Goal: Task Accomplishment & Management: Complete application form

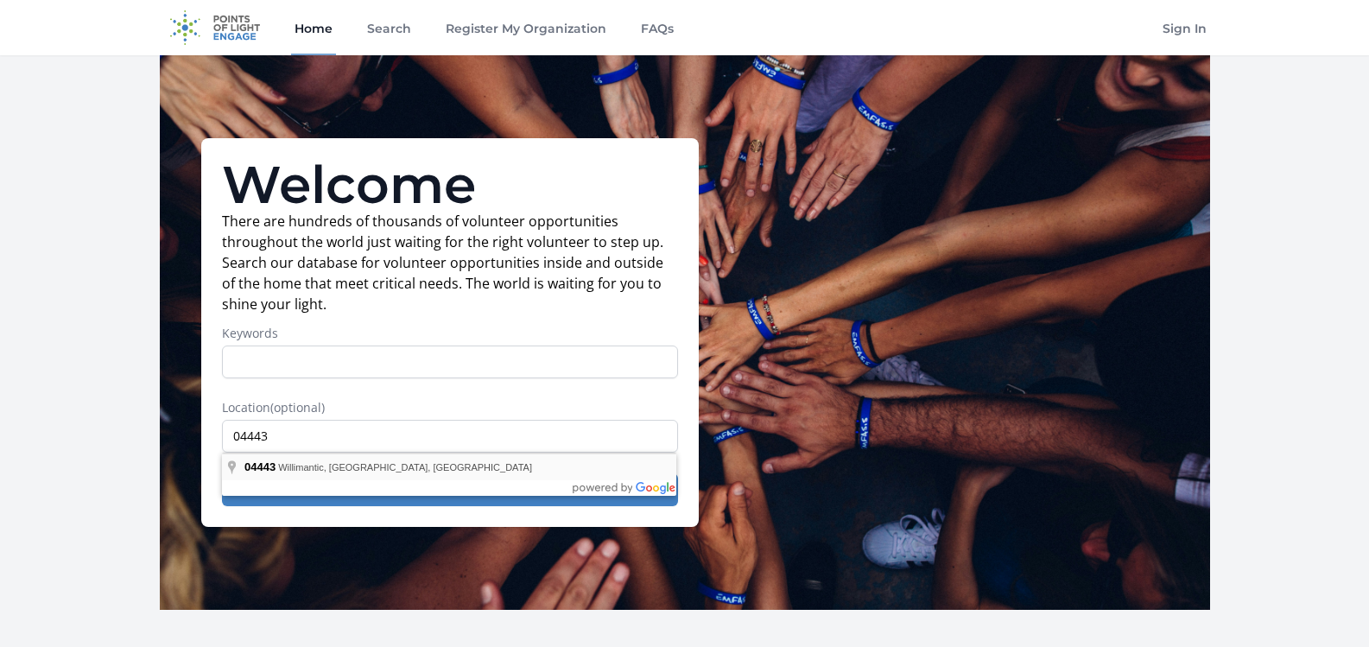
type input "Willimantic, ME 04443, USA"
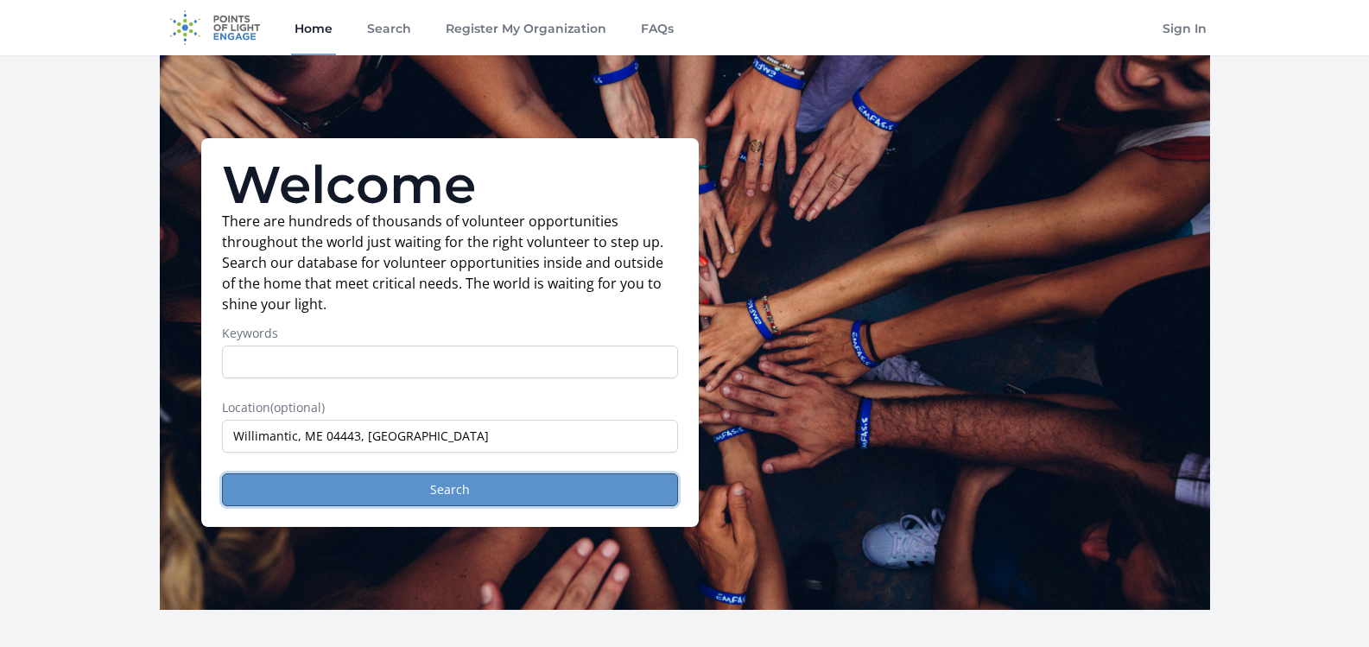
click at [338, 491] on button "Search" at bounding box center [450, 489] width 456 height 33
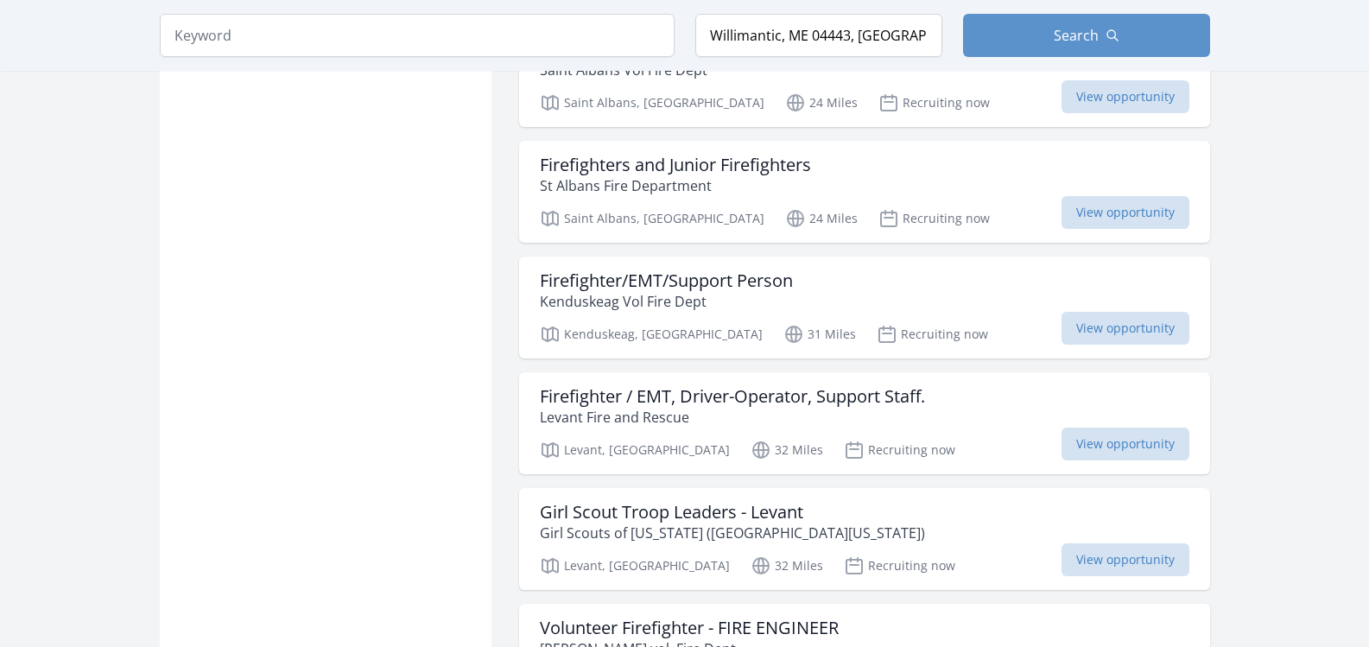
scroll to position [1969, 0]
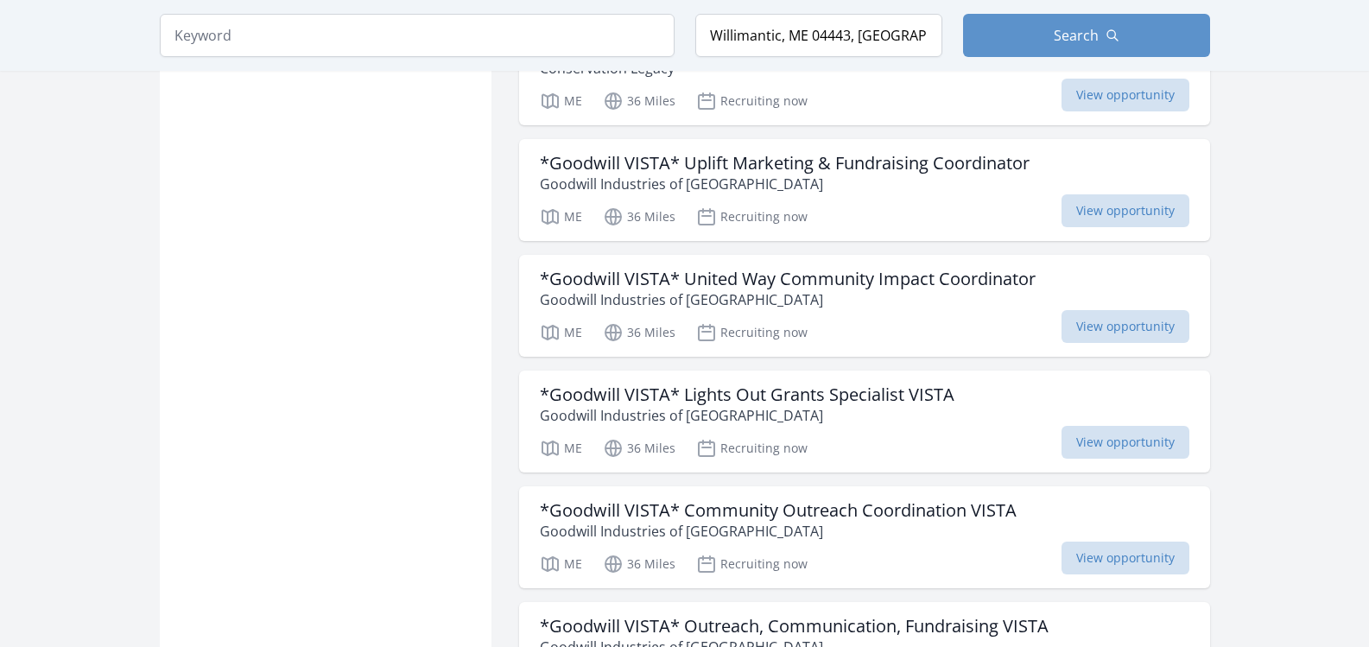
scroll to position [4456, 0]
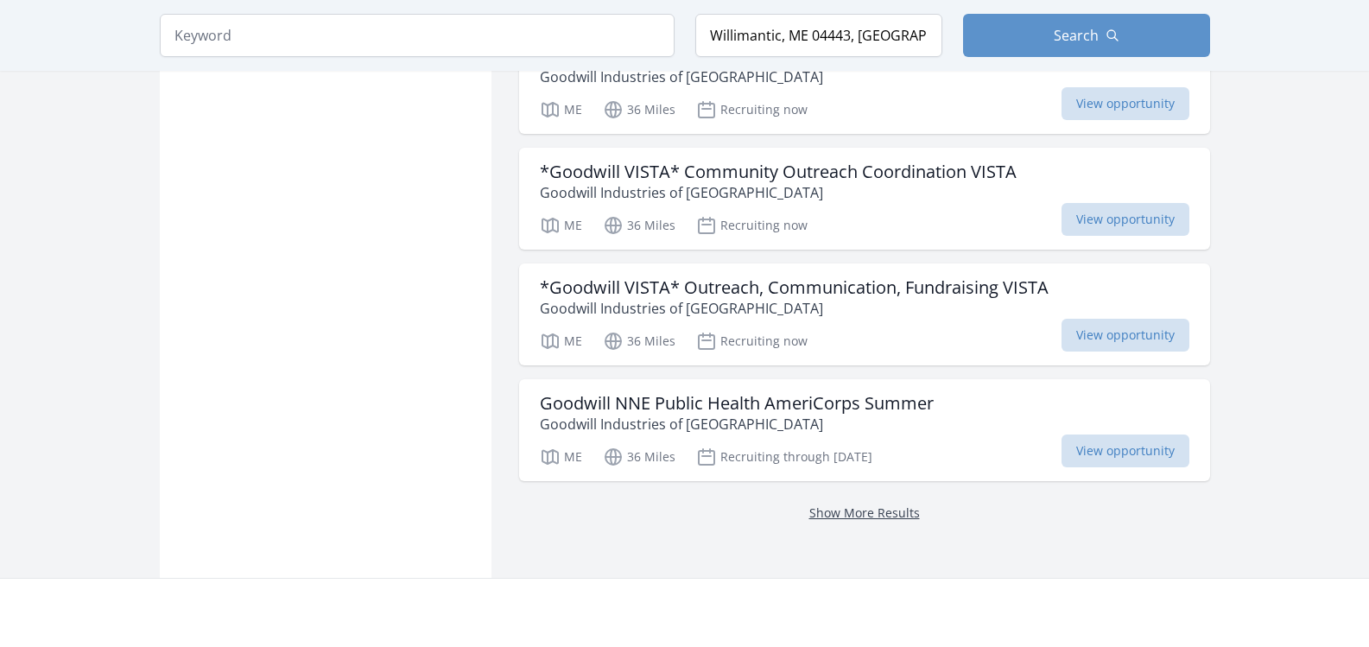
click at [845, 504] on link "Show More Results" at bounding box center [864, 512] width 111 height 16
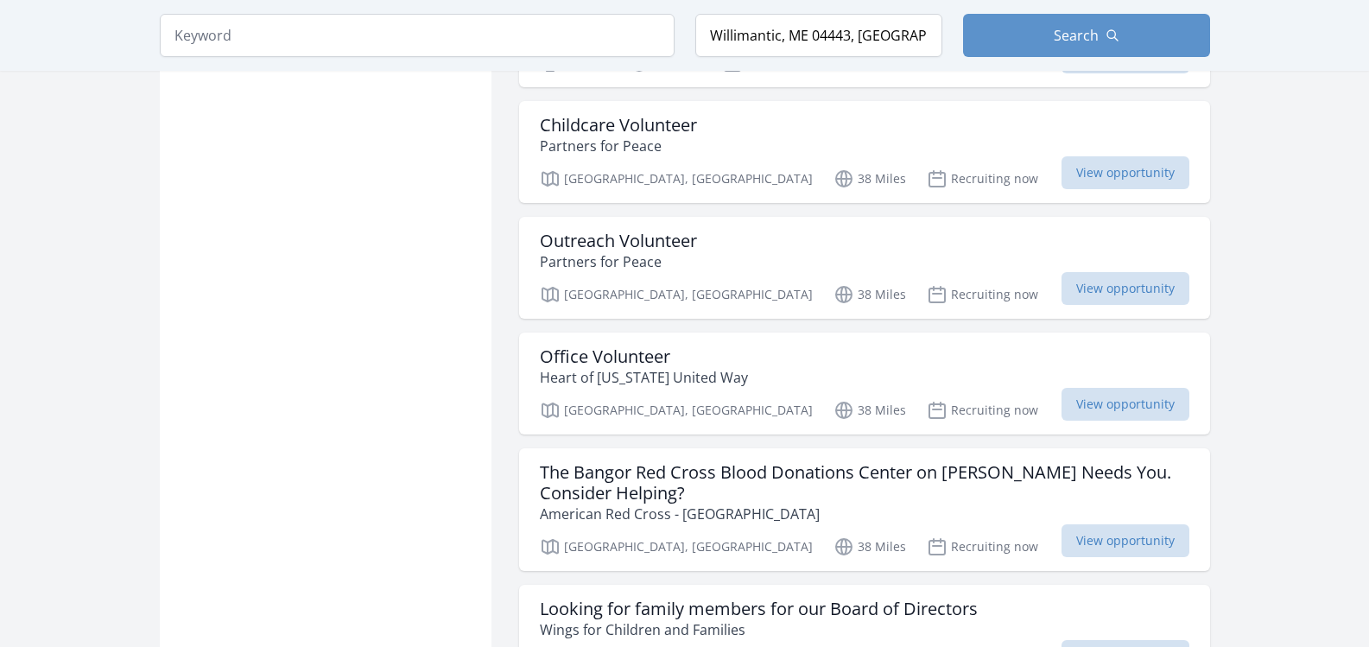
scroll to position [5458, 0]
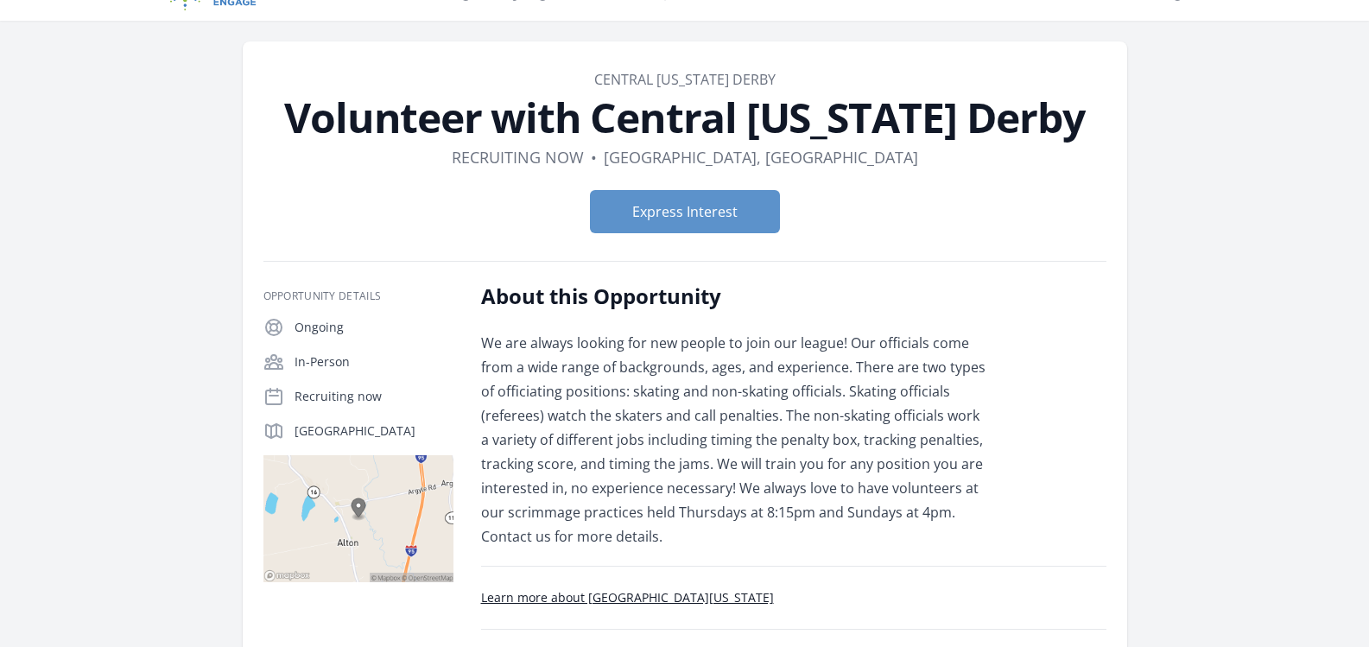
scroll to position [69, 0]
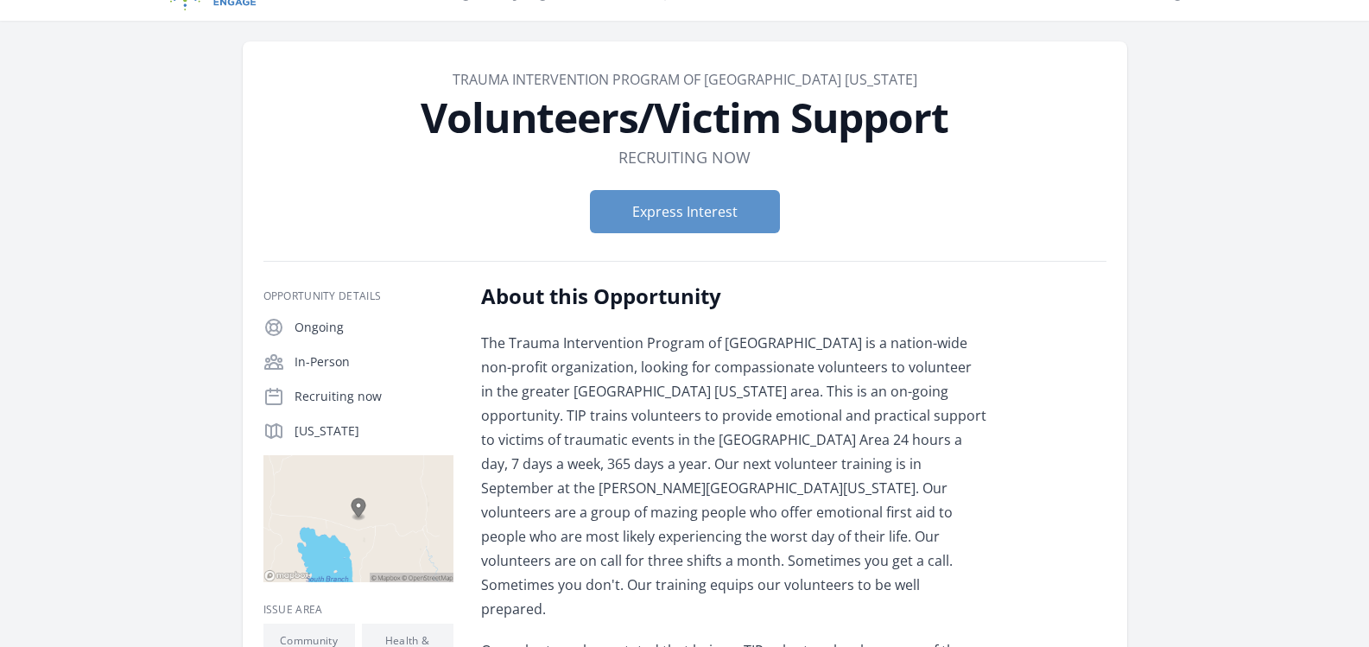
scroll to position [207, 0]
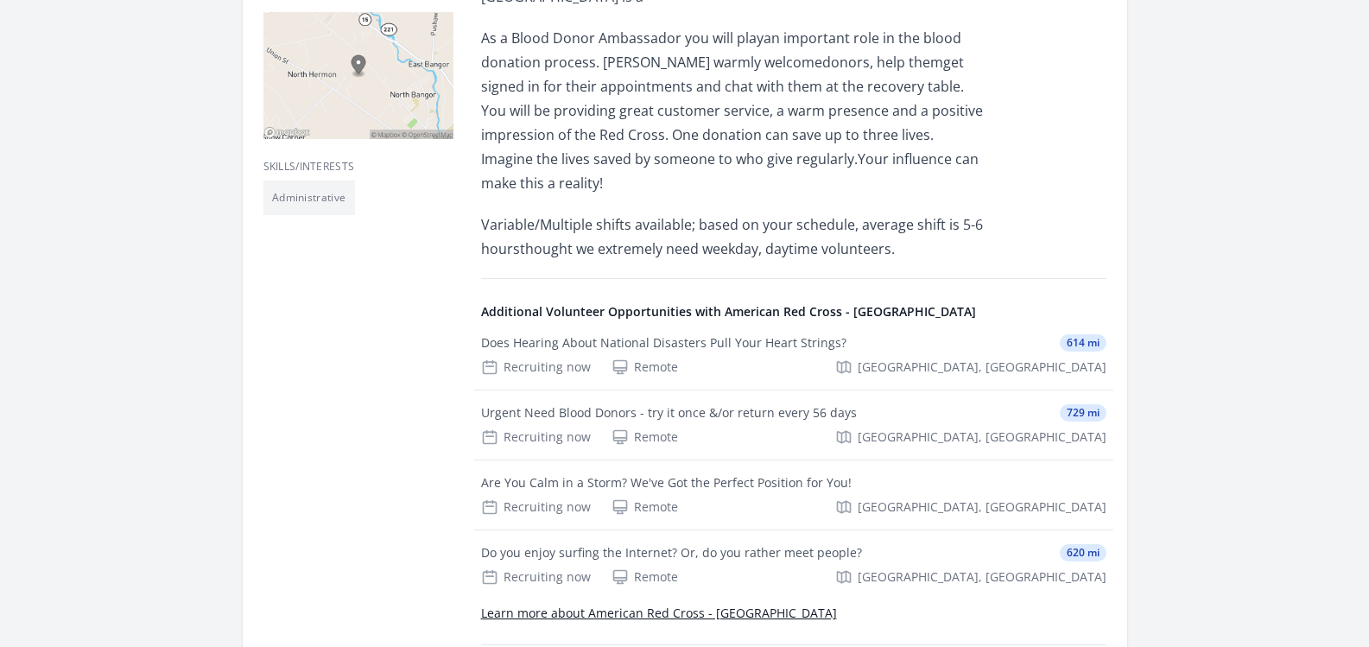
scroll to position [691, 0]
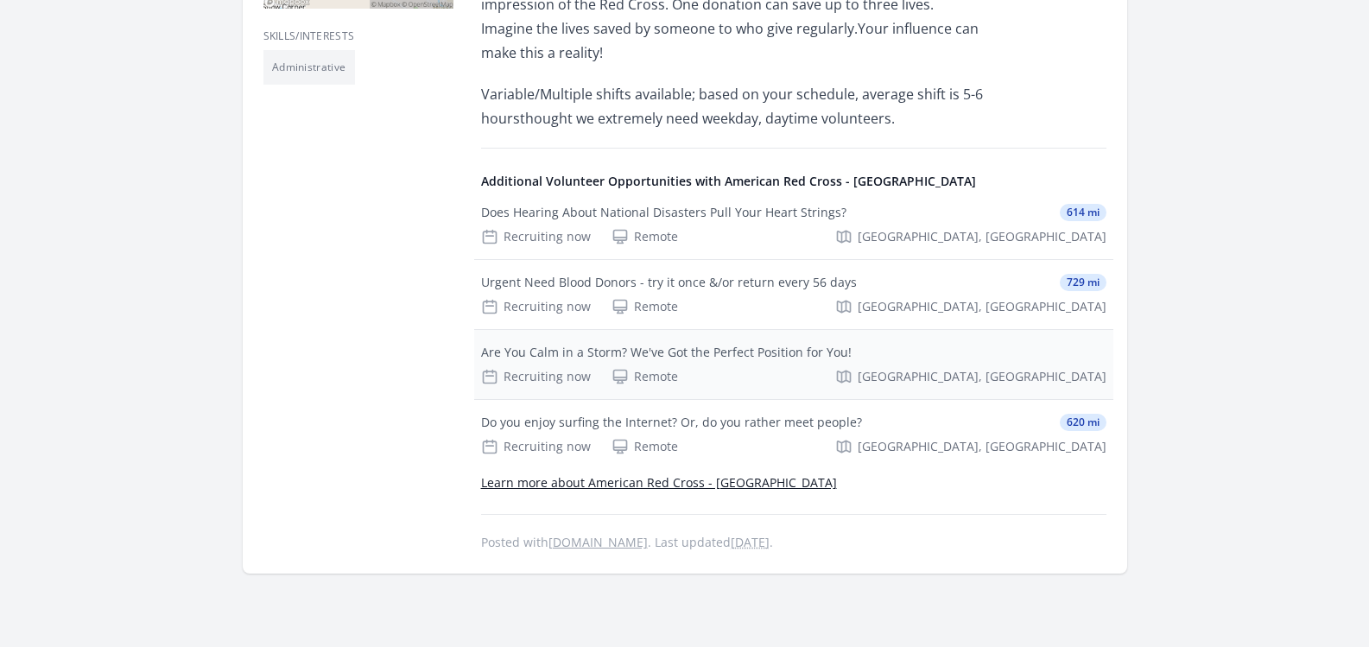
click at [564, 344] on div "Are You Calm in a Storm? We've Got the Perfect Position for You!" at bounding box center [666, 352] width 370 height 17
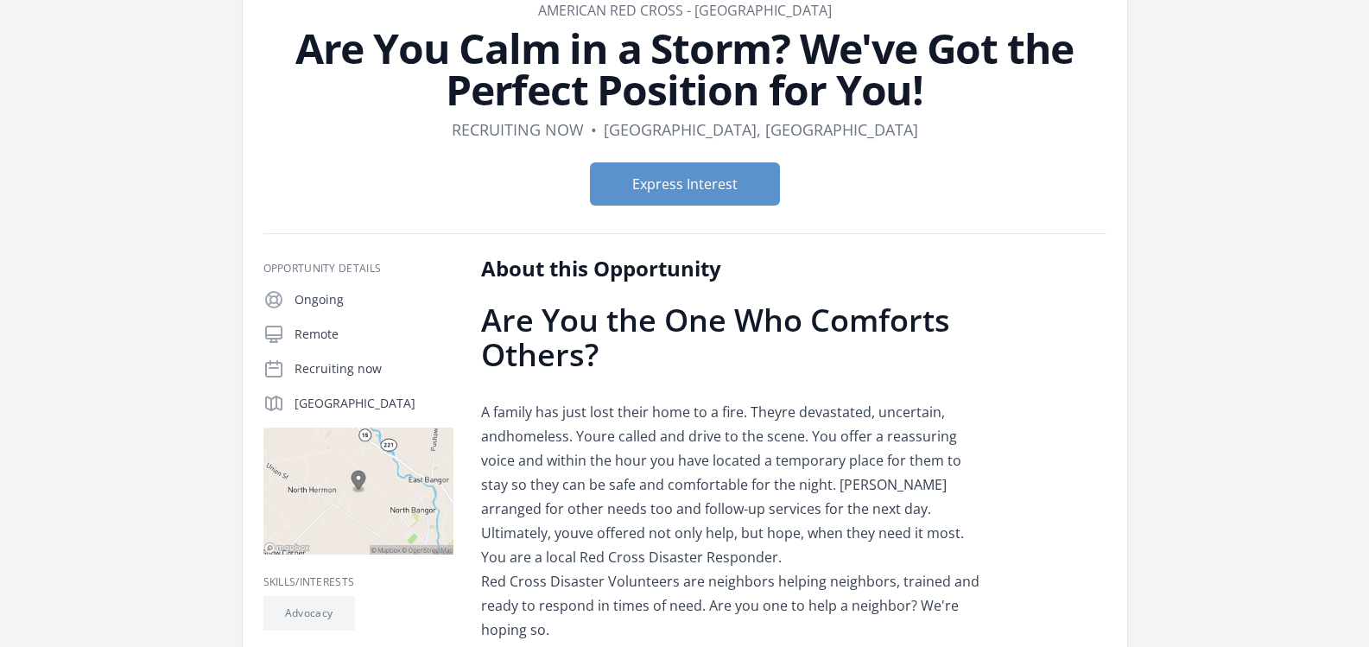
scroll to position [138, 0]
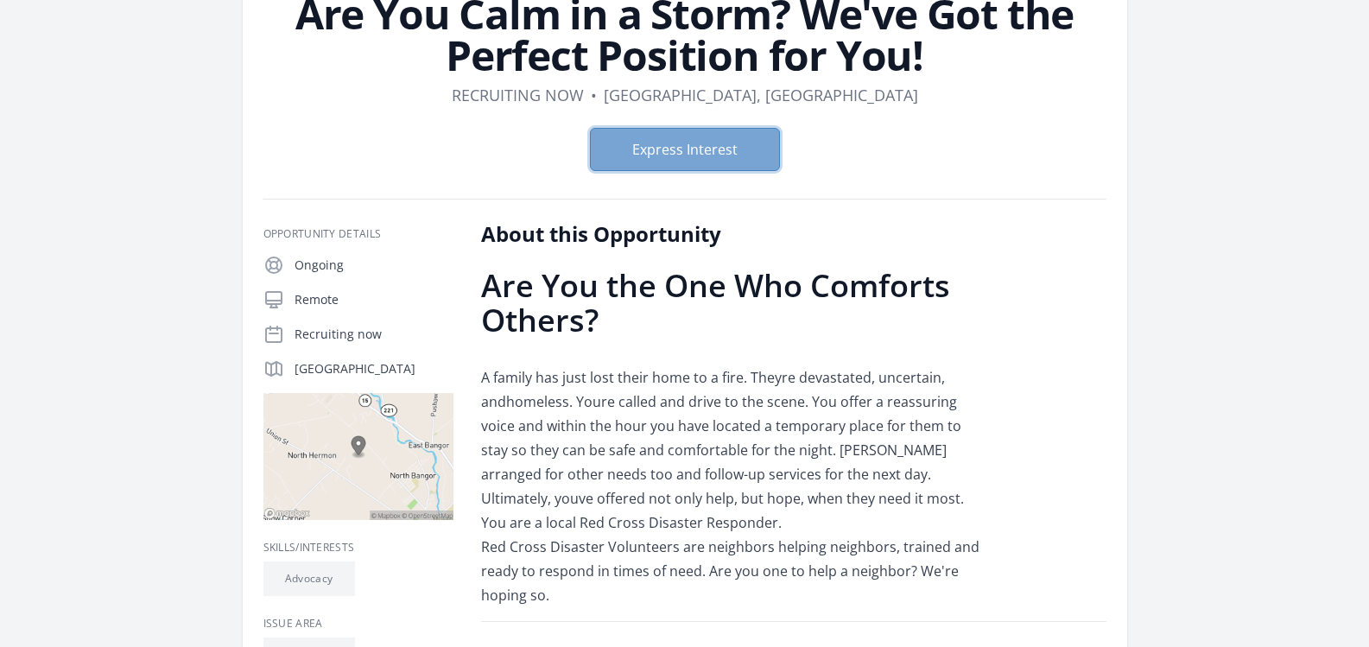
click at [685, 136] on button "Express Interest" at bounding box center [685, 149] width 190 height 43
